Goal: Navigation & Orientation: Find specific page/section

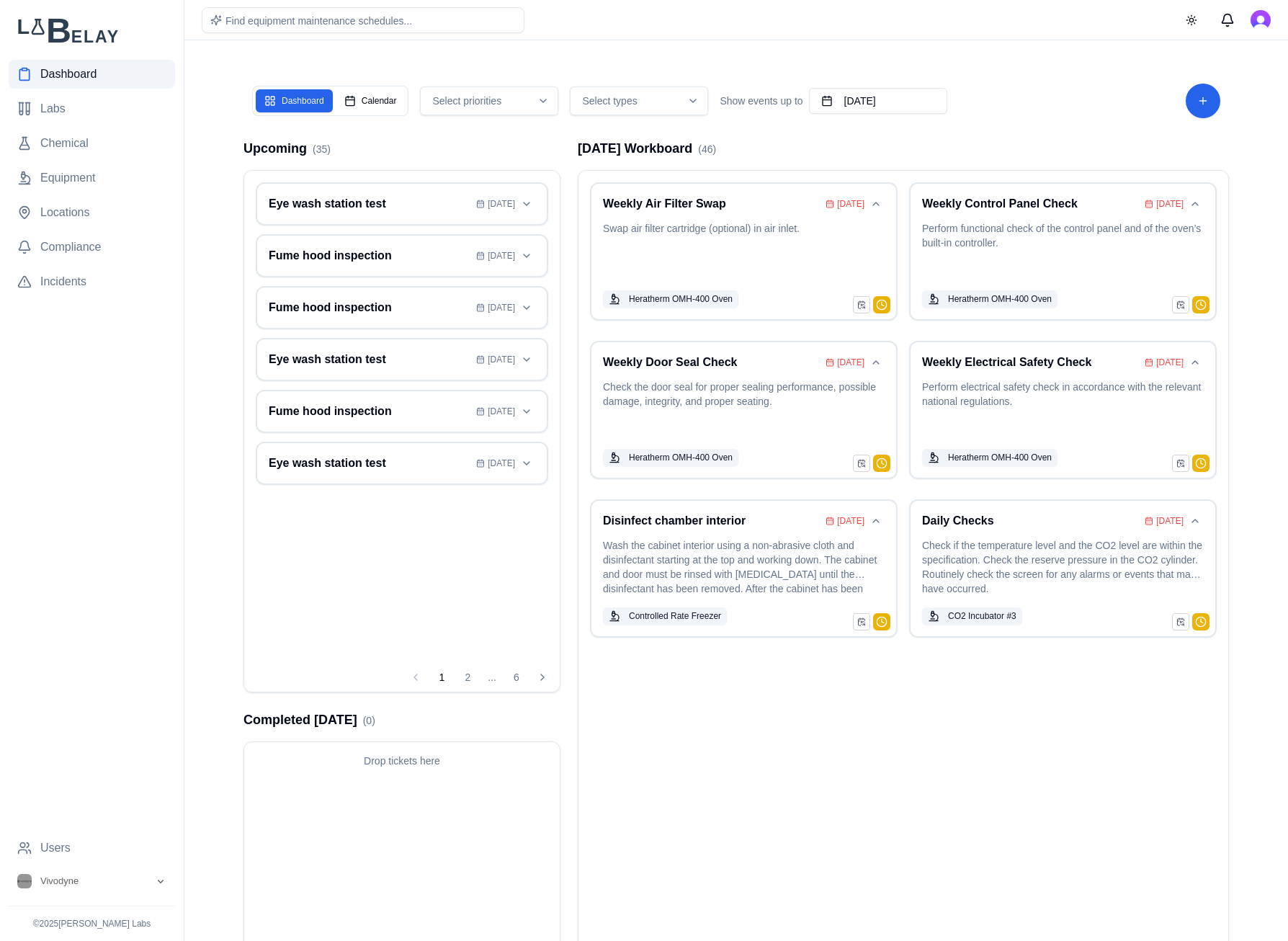
click at [370, 80] on div "Dashboard Calendar Select priorities Select types Show events up to [DATE]" at bounding box center [736, 101] width 985 height 52
click at [367, 100] on button "Calendar" at bounding box center [370, 101] width 70 height 23
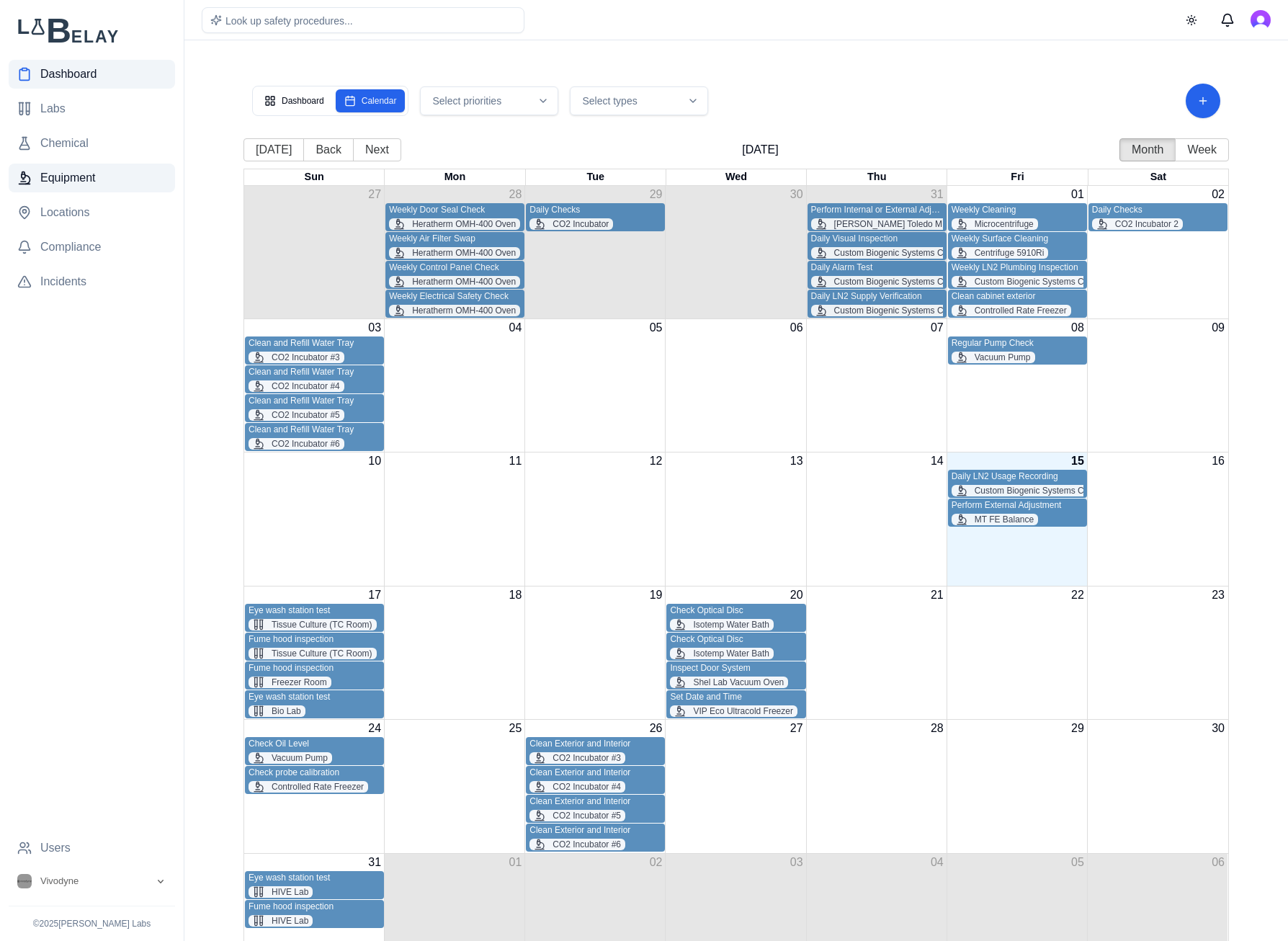
click at [73, 179] on span "Equipment" at bounding box center [68, 177] width 55 height 17
click at [68, 182] on span "Equipment" at bounding box center [68, 177] width 55 height 17
click at [50, 70] on span "Dashboard" at bounding box center [68, 73] width 56 height 17
click at [290, 102] on button "Dashboard" at bounding box center [294, 101] width 77 height 23
